Goal: Task Accomplishment & Management: Use online tool/utility

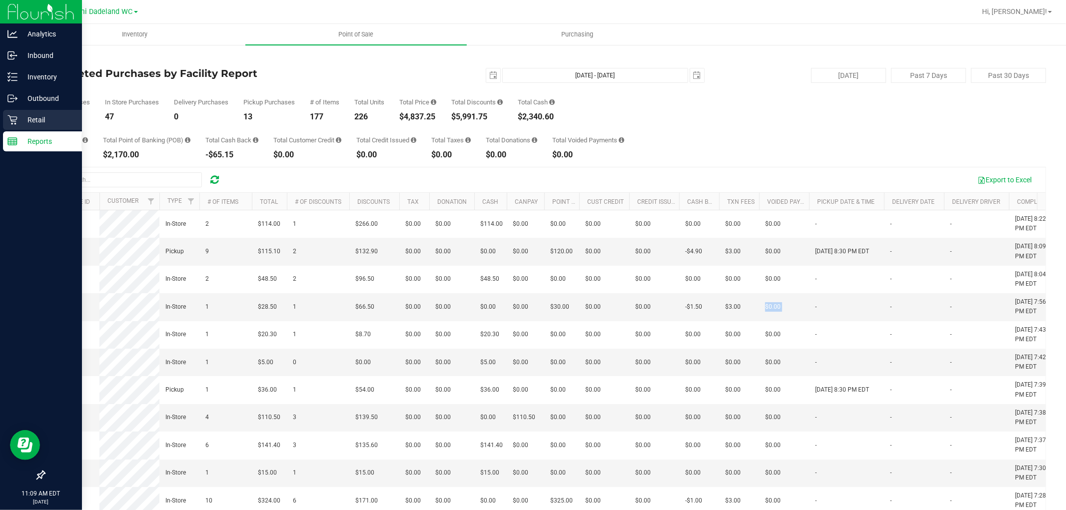
click at [34, 122] on p "Retail" at bounding box center [47, 120] width 60 height 12
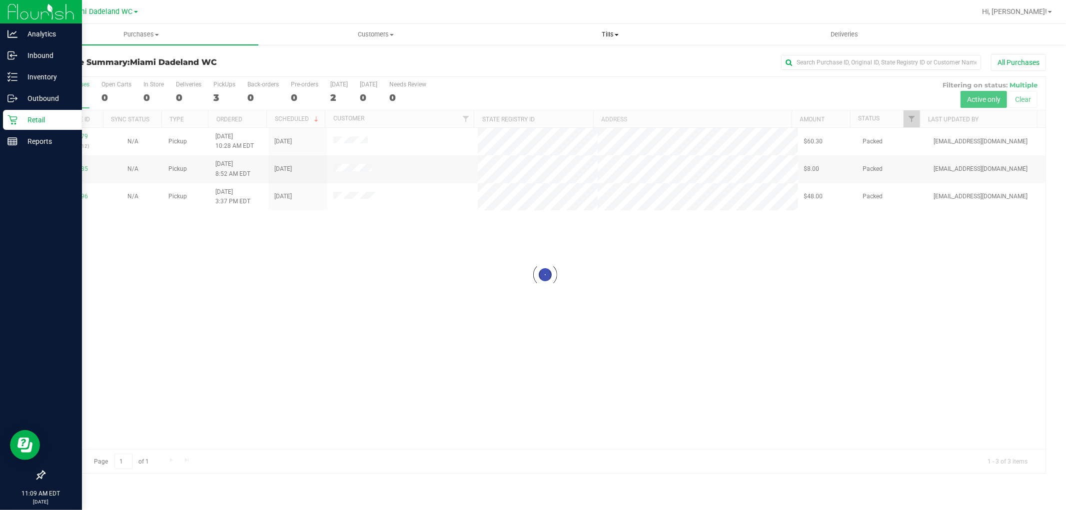
click at [608, 30] on span "Tills" at bounding box center [609, 34] width 233 height 9
click at [540, 76] on span "Reconcile e-payments" at bounding box center [542, 72] width 99 height 8
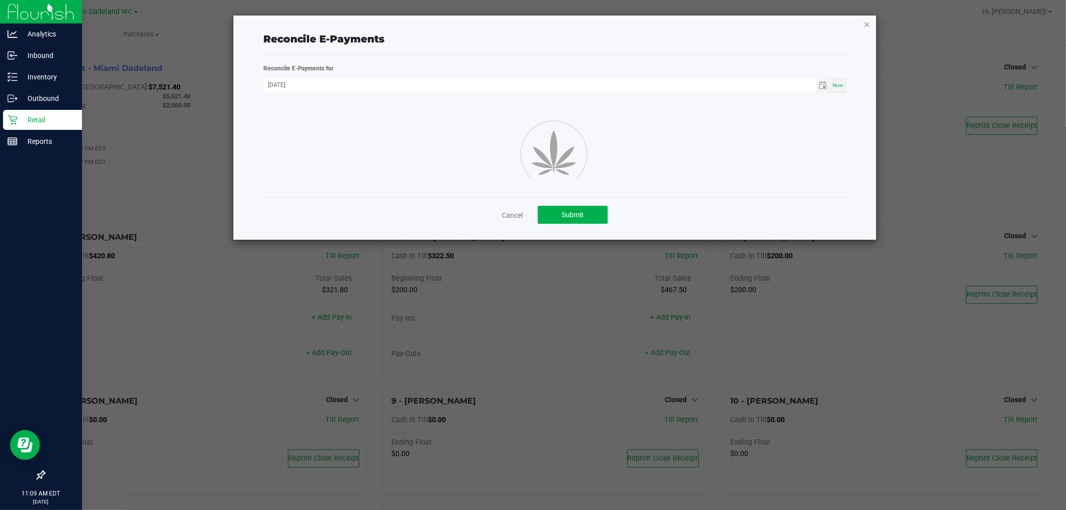
click at [867, 25] on icon "button" at bounding box center [866, 24] width 7 height 12
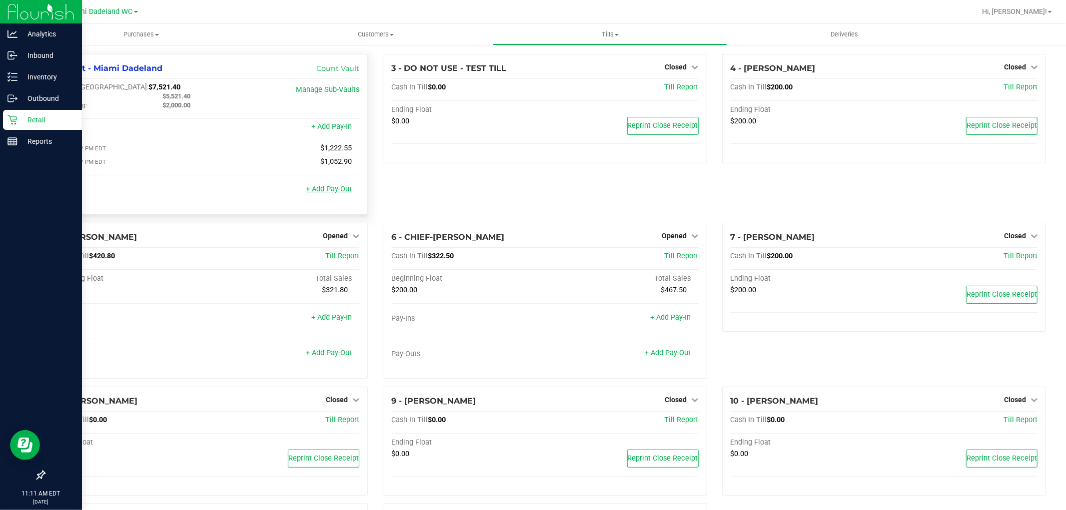
drag, startPoint x: 327, startPoint y: 192, endPoint x: 310, endPoint y: 187, distance: 17.7
click at [310, 187] on link "+ Add Pay-Out" at bounding box center [329, 189] width 46 height 8
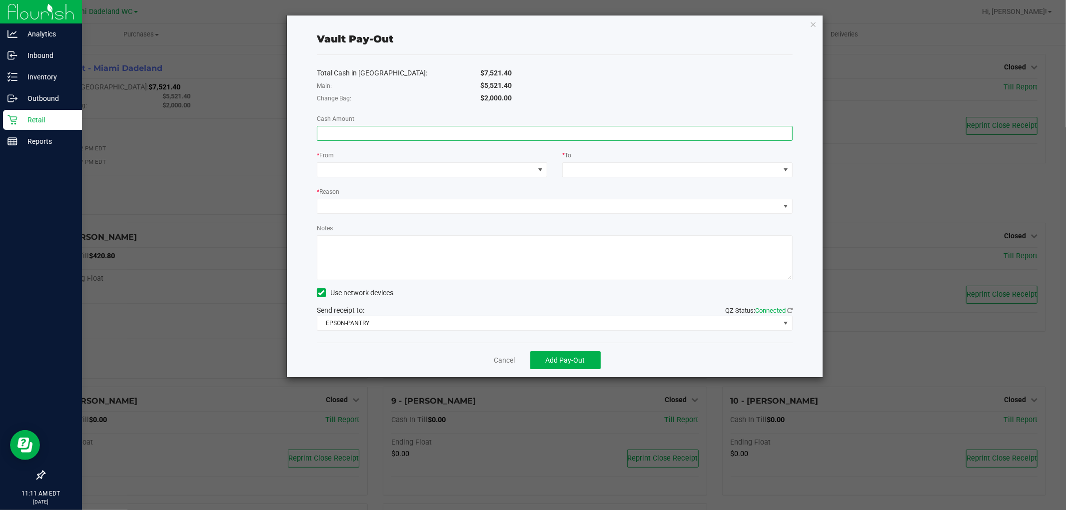
drag, startPoint x: 410, startPoint y: 132, endPoint x: 343, endPoint y: 133, distance: 67.4
click at [343, 133] on input at bounding box center [554, 133] width 475 height 14
type input "$5,521.40"
click at [360, 172] on span at bounding box center [425, 170] width 217 height 14
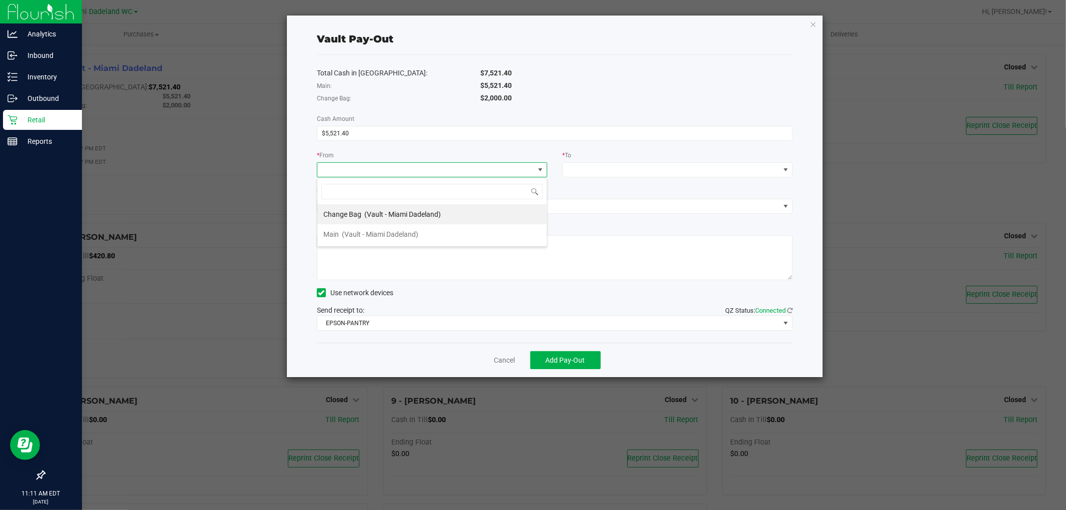
scroll to position [15, 230]
click at [372, 232] on span "(Vault - Miami Dadeland)" at bounding box center [380, 234] width 76 height 8
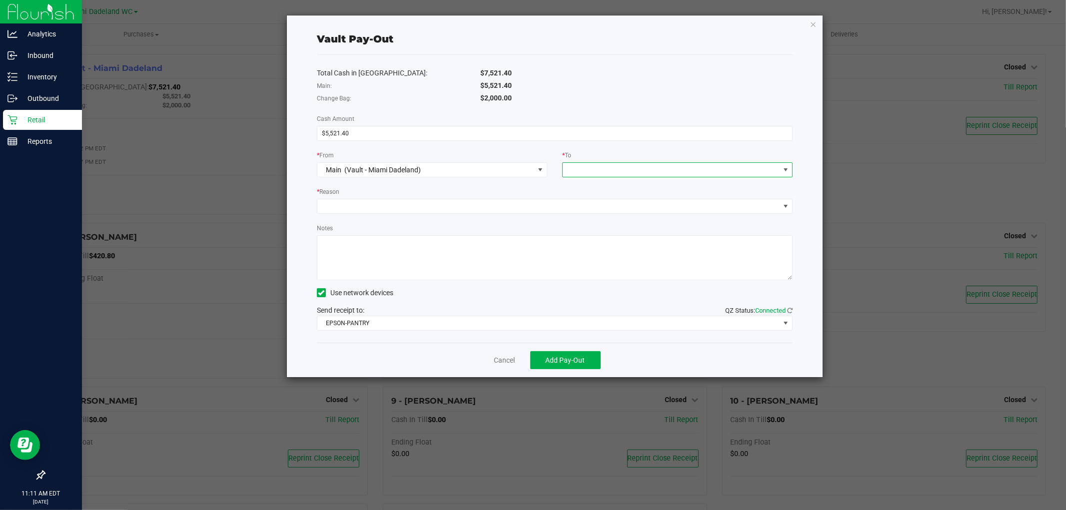
click at [589, 167] on span at bounding box center [671, 170] width 217 height 14
click at [606, 294] on span "Empyreal Transfer" at bounding box center [597, 294] width 56 height 8
click at [343, 205] on span at bounding box center [548, 206] width 462 height 14
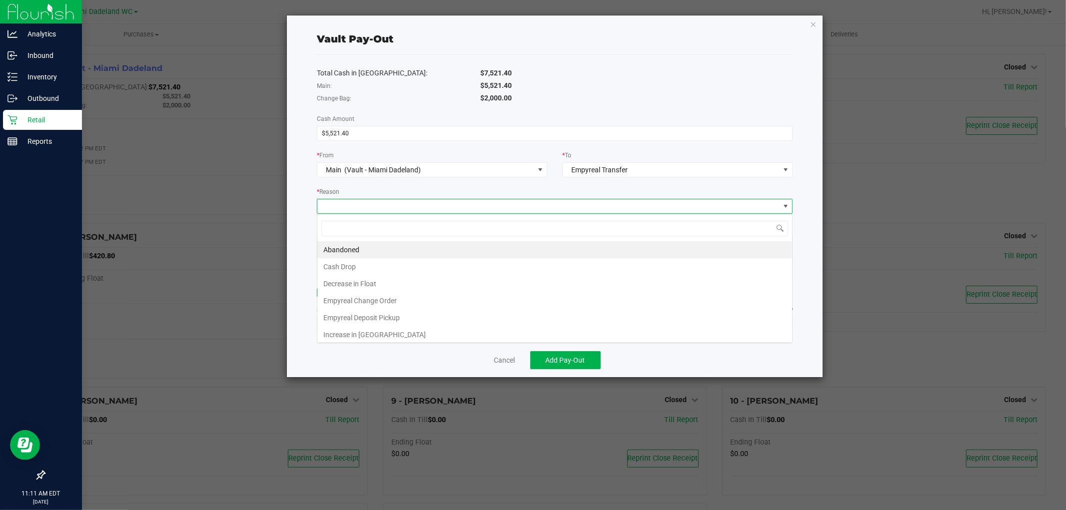
scroll to position [15, 476]
click at [368, 320] on li "Empyreal Deposit Pickup" at bounding box center [554, 317] width 475 height 17
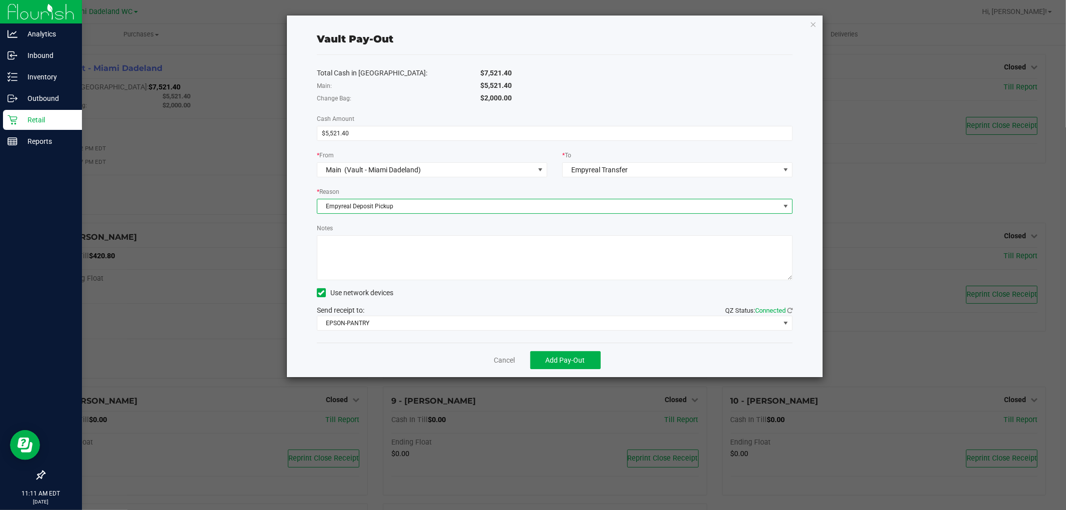
click at [377, 247] on textarea "Notes" at bounding box center [555, 257] width 476 height 45
type textarea "mkyles"
click at [560, 361] on span "Add Pay-Out" at bounding box center [565, 360] width 39 height 8
